Goal: Check status

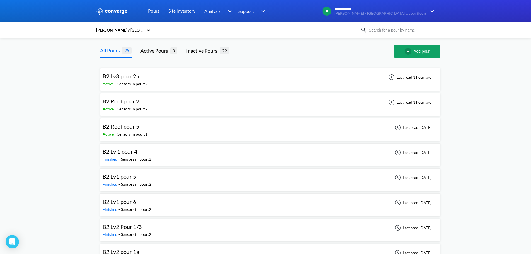
click at [195, 104] on div "B2 Roof pour 2 Active - Sensors in pour: 2 Last read 1 hour ago" at bounding box center [270, 105] width 335 height 18
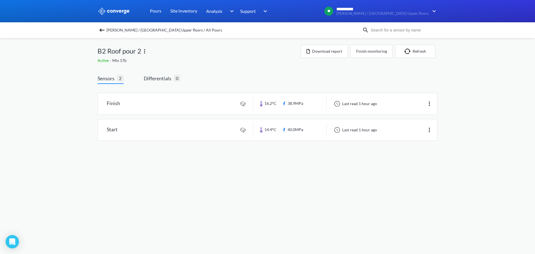
click at [103, 32] on img at bounding box center [102, 30] width 7 height 7
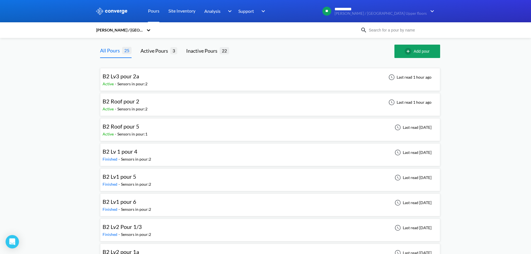
click at [128, 85] on div "Sensors in pour: 2" at bounding box center [132, 84] width 30 height 6
click at [169, 128] on div "B2 Roof pour 5 Active - Sensors in pour: 1 Last read [DATE]" at bounding box center [270, 130] width 335 height 18
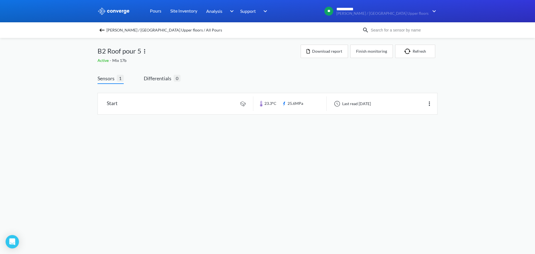
click at [100, 30] on img at bounding box center [102, 30] width 7 height 7
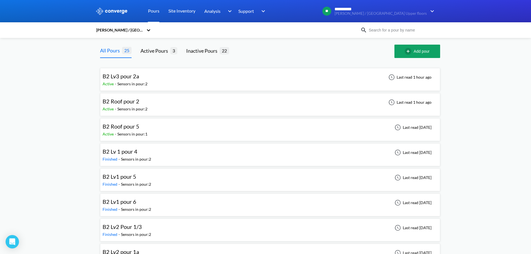
click at [165, 153] on div "B2 Lv 1 pour 4 Finished - Sensors in pour: 2 Last read [DATE]" at bounding box center [270, 155] width 335 height 18
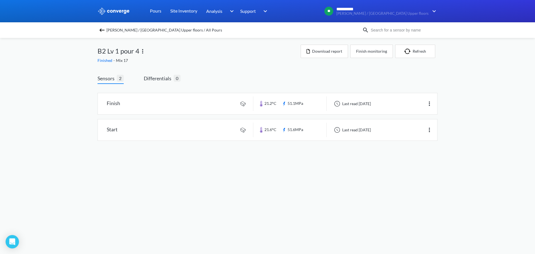
click at [101, 33] on img at bounding box center [102, 30] width 7 height 7
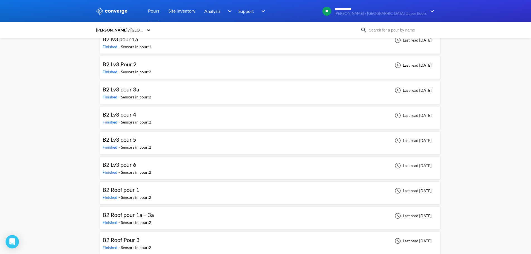
scroll to position [443, 0]
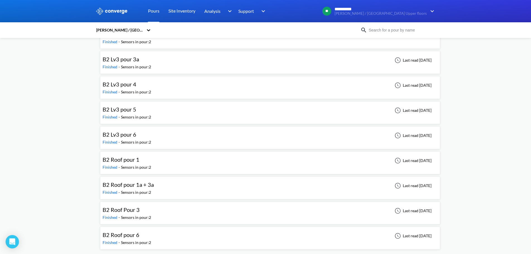
click at [147, 207] on div "B2 Roof Pour 3" at bounding box center [127, 209] width 48 height 9
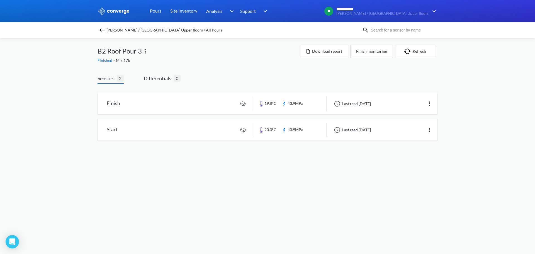
click at [101, 32] on img at bounding box center [102, 30] width 7 height 7
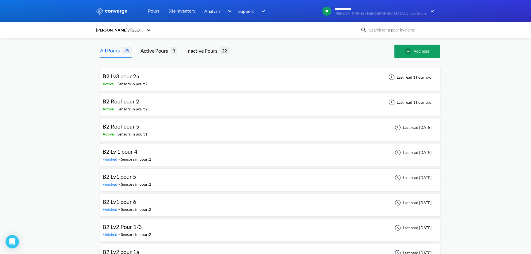
click at [135, 131] on div "Sensors in pour: 1" at bounding box center [132, 134] width 30 height 6
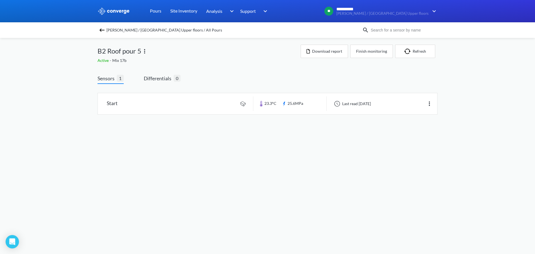
click at [100, 29] on img at bounding box center [102, 30] width 7 height 7
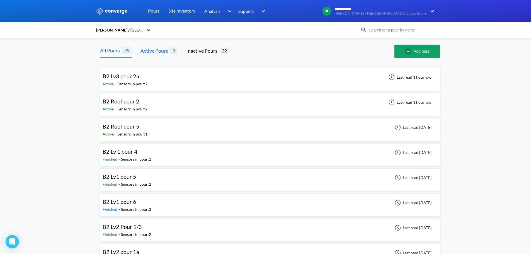
click at [172, 57] on div "Active Pours 3" at bounding box center [158, 51] width 37 height 13
click at [150, 51] on div "Active Pours" at bounding box center [155, 51] width 30 height 8
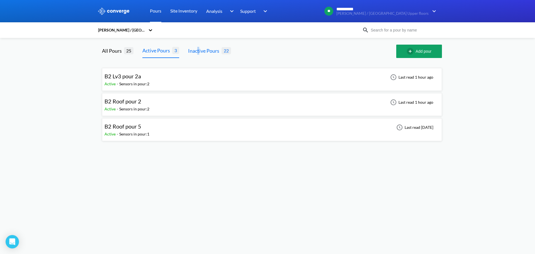
click at [199, 51] on div "Inactive Pours" at bounding box center [204, 51] width 33 height 8
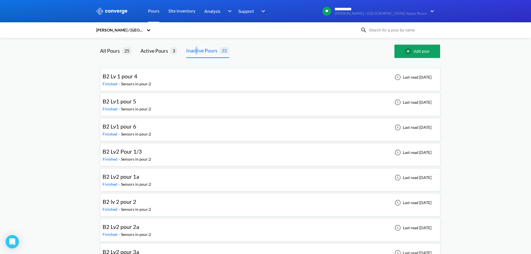
scroll to position [368, 0]
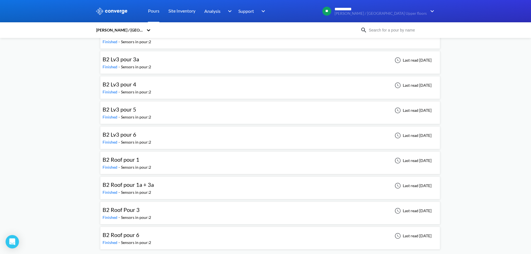
click at [132, 104] on div "B2 Lv3 pour 5 Finished - Sensors in pour: 2 Last read [DATE]" at bounding box center [270, 113] width 335 height 18
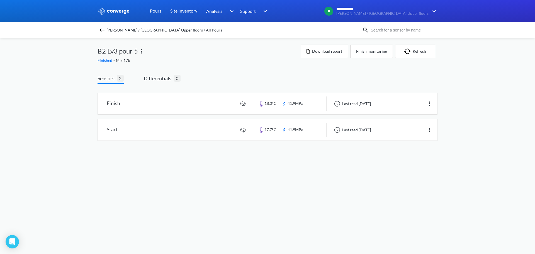
click at [101, 32] on img at bounding box center [102, 30] width 7 height 7
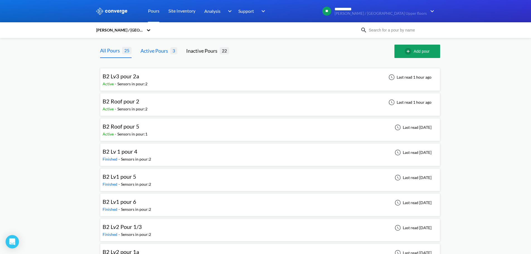
click at [159, 53] on div "Active Pours" at bounding box center [155, 51] width 30 height 8
